Goal: Transaction & Acquisition: Book appointment/travel/reservation

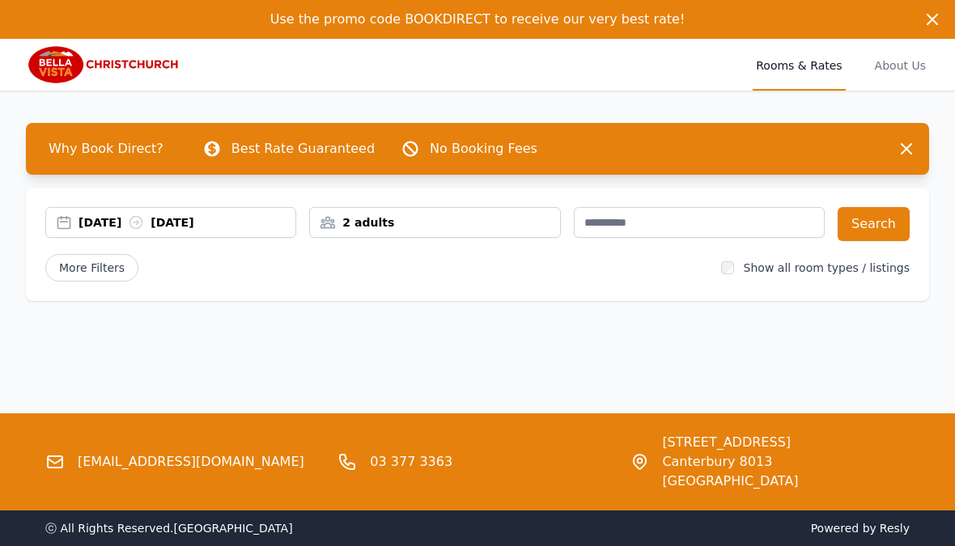
click at [66, 220] on div "[DATE] [DATE]" at bounding box center [170, 222] width 249 height 16
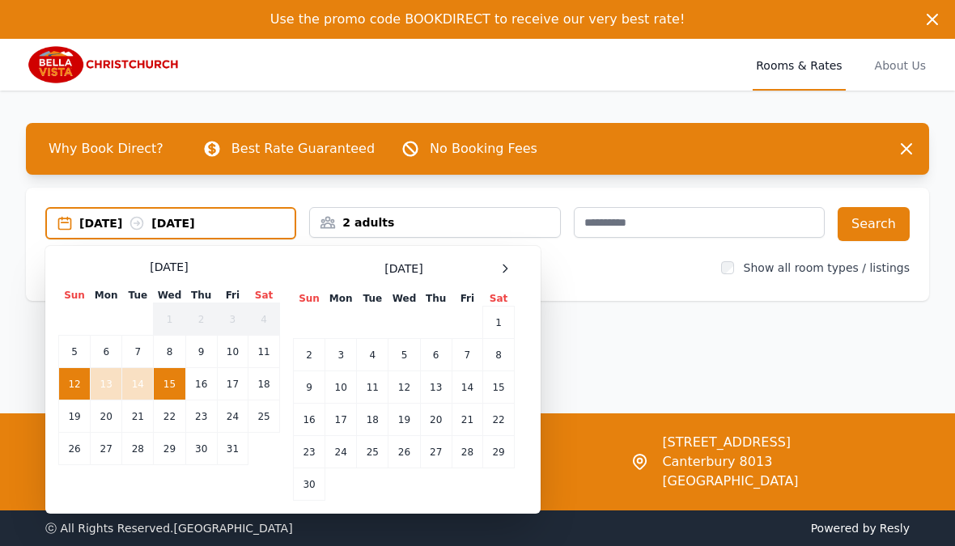
click at [507, 261] on div at bounding box center [504, 268] width 19 height 19
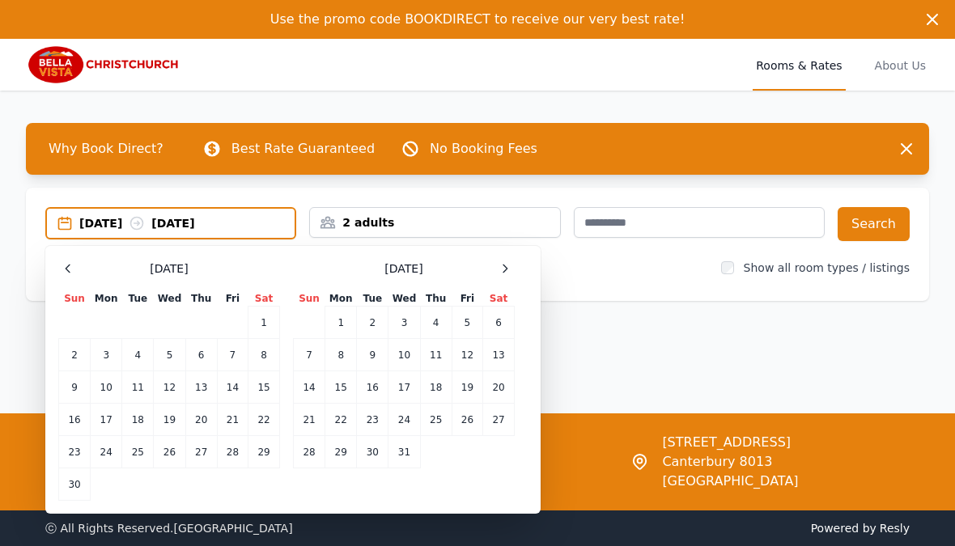
click at [507, 262] on icon at bounding box center [504, 268] width 13 height 13
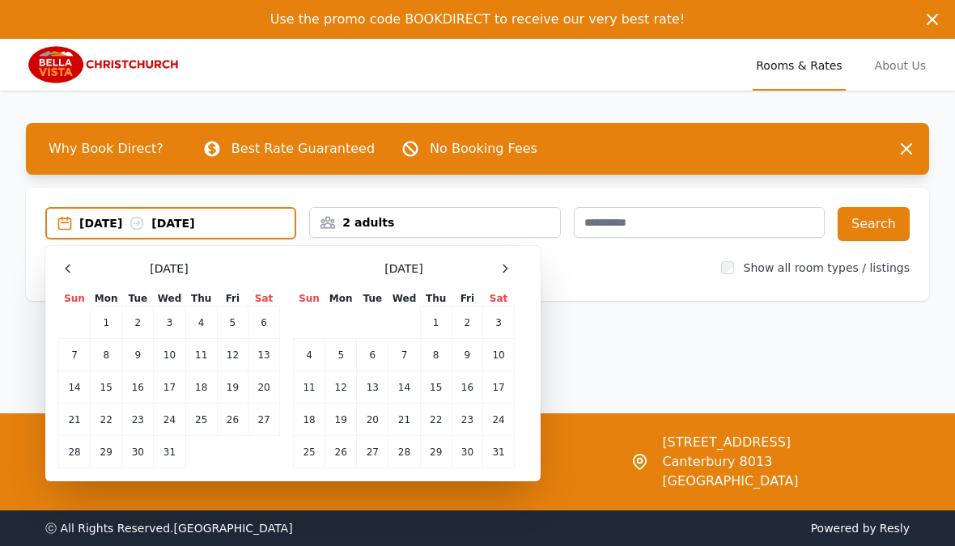
click at [505, 265] on icon at bounding box center [504, 268] width 13 height 13
click at [506, 268] on icon at bounding box center [505, 268] width 4 height 7
click at [274, 354] on td "14" at bounding box center [264, 355] width 32 height 32
click at [109, 392] on td "16" at bounding box center [107, 387] width 32 height 32
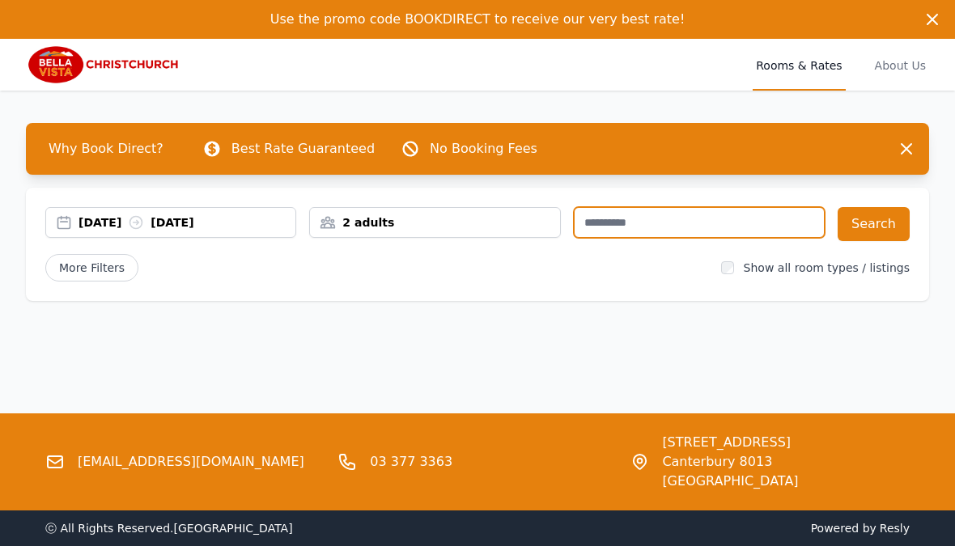
click at [614, 227] on input "text" at bounding box center [699, 222] width 251 height 31
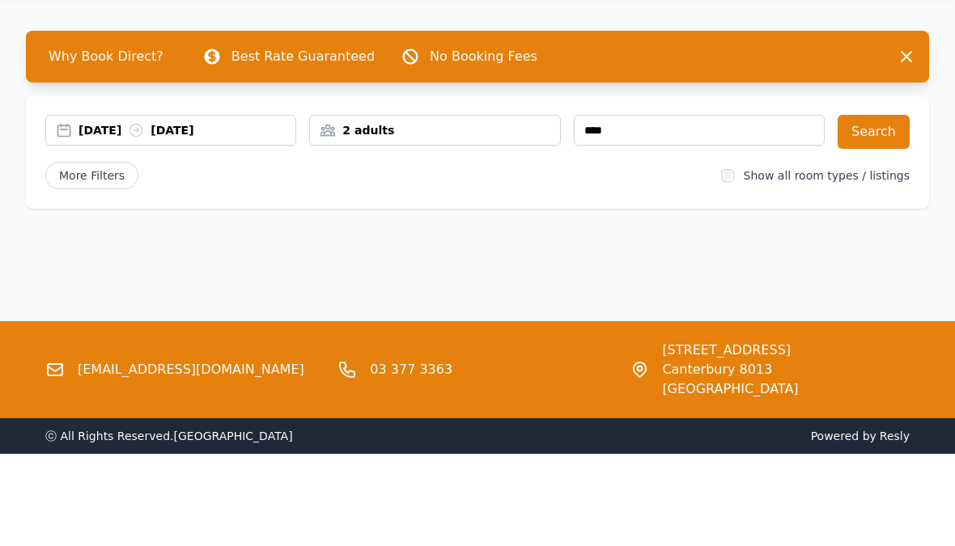
scroll to position [92, 0]
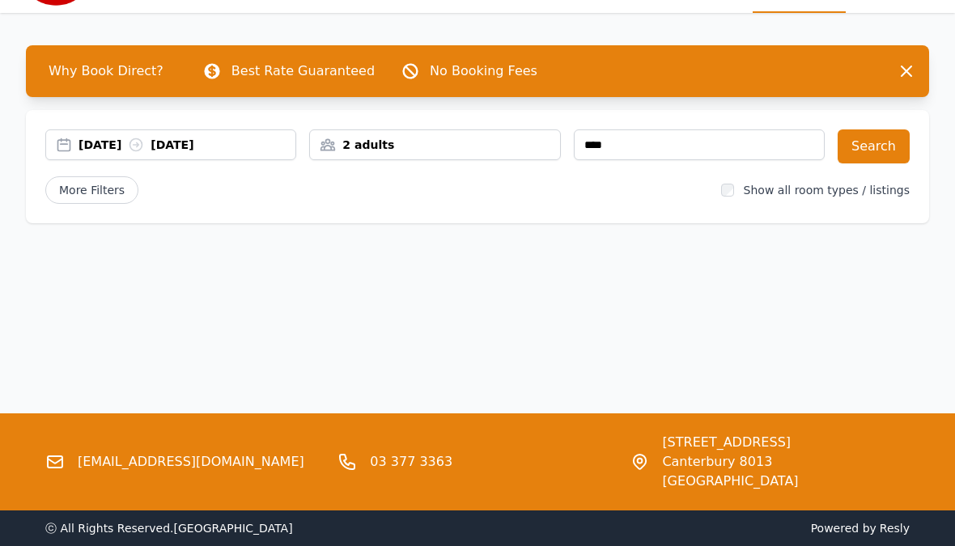
click at [878, 134] on button "Search" at bounding box center [874, 146] width 72 height 34
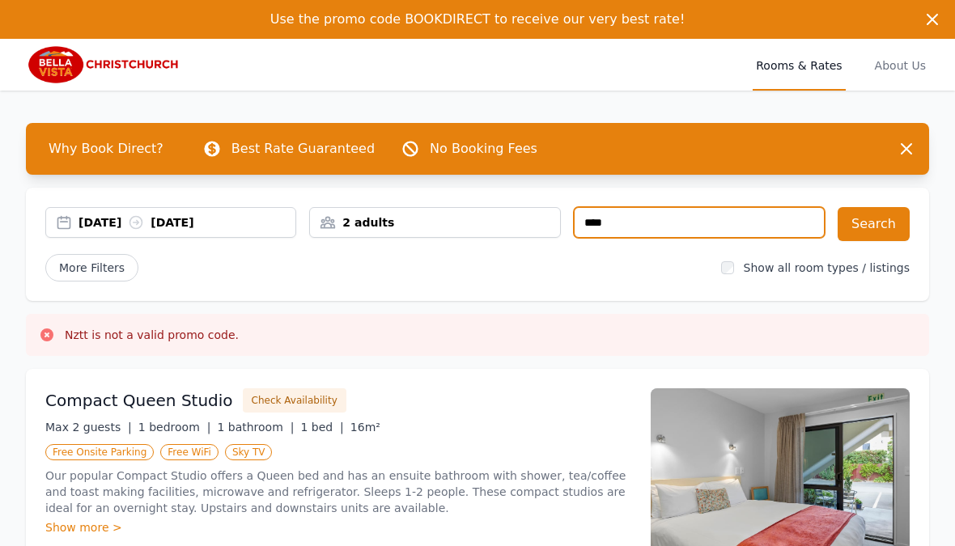
click at [626, 221] on input "****" at bounding box center [699, 222] width 251 height 31
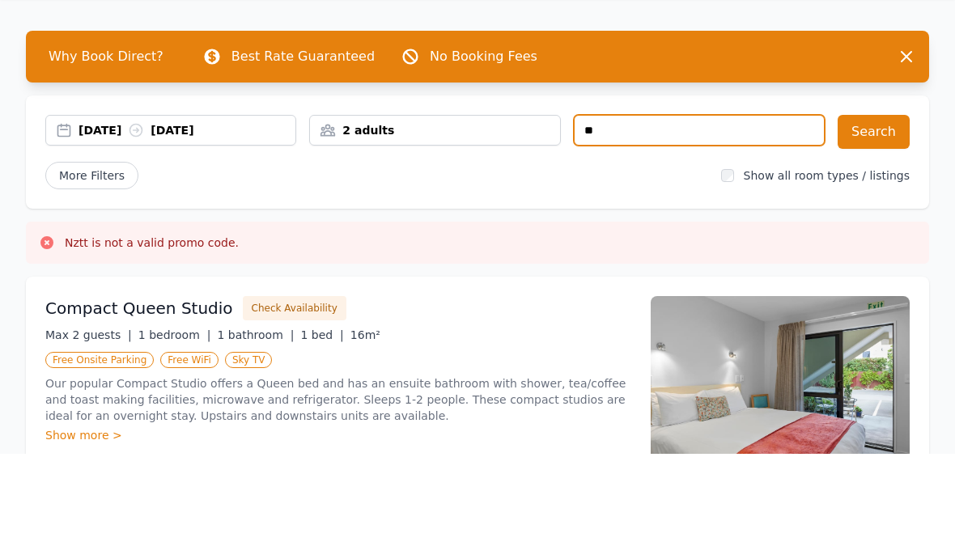
type input "*"
type input "****"
click at [876, 207] on button "Search" at bounding box center [874, 224] width 72 height 34
